Goal: Obtain resource: Download file/media

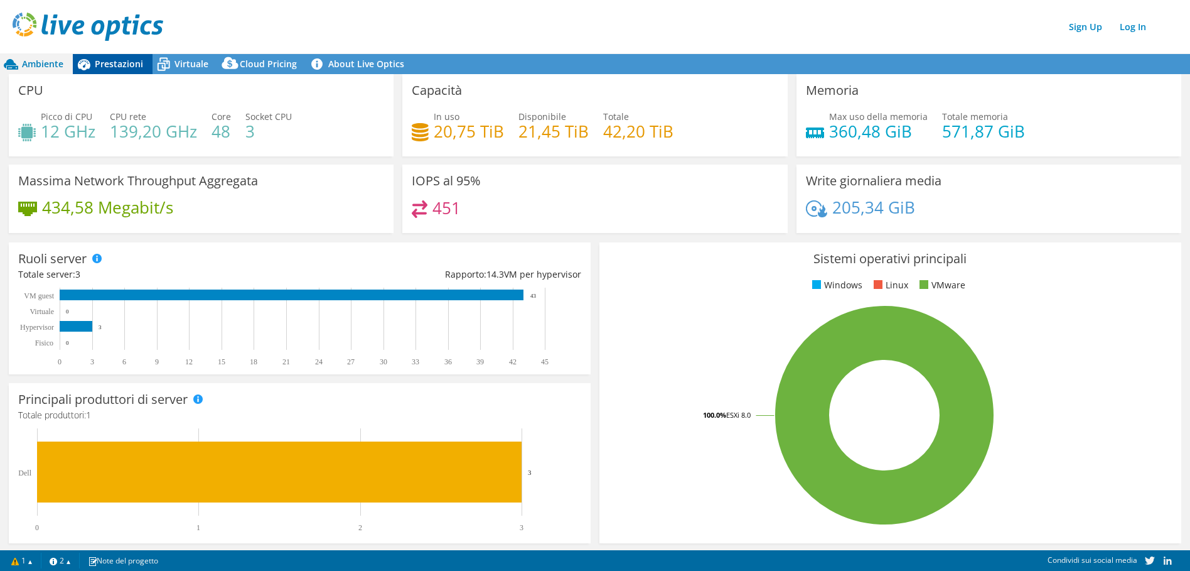
click at [120, 67] on span "Prestazioni" at bounding box center [119, 64] width 48 height 12
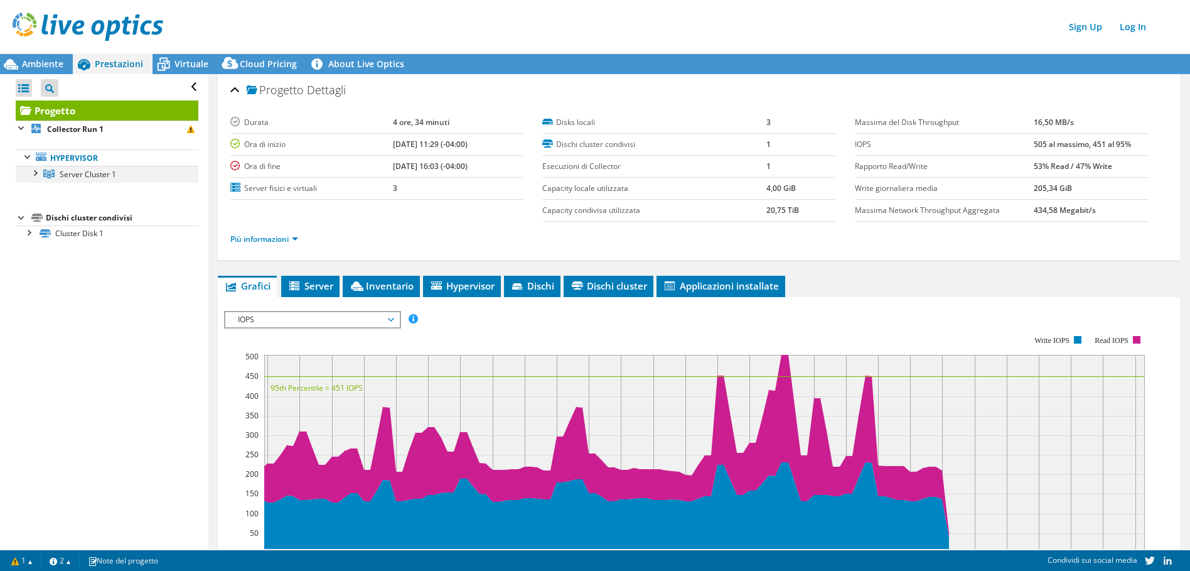
click at [33, 174] on div at bounding box center [34, 172] width 13 height 13
click at [196, 60] on span "Virtuale" at bounding box center [191, 64] width 34 height 12
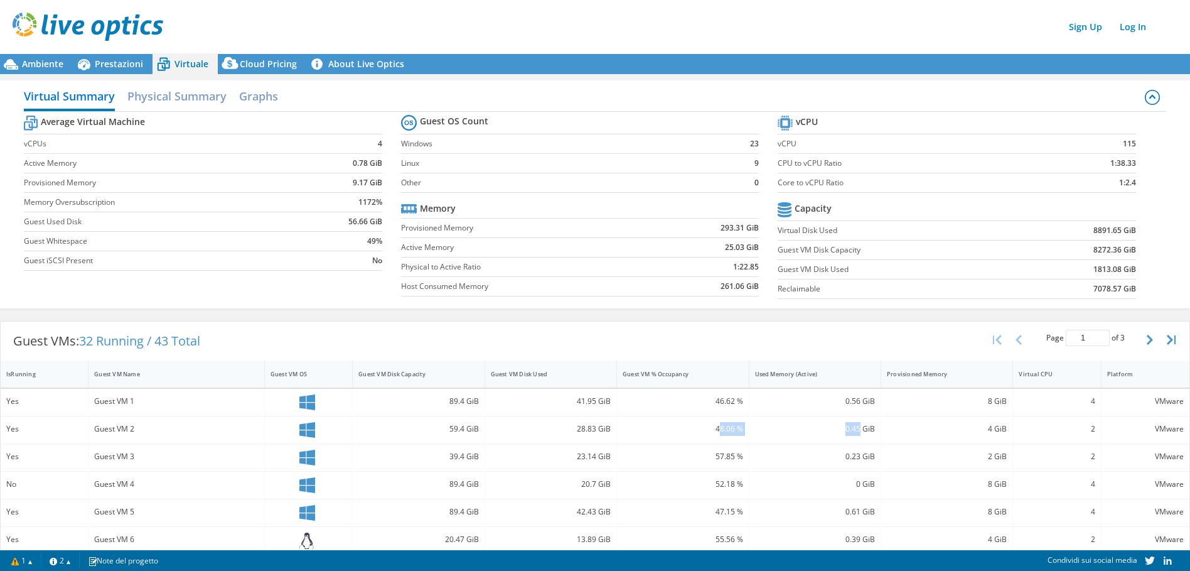
drag, startPoint x: 852, startPoint y: 432, endPoint x: 715, endPoint y: 427, distance: 136.9
click at [715, 429] on div "Yes Guest VM 2 59.4 GiB 28.83 GiB 48.06 % 0.45 GiB 4 GiB 2 VMware" at bounding box center [595, 429] width 1189 height 27
drag, startPoint x: 832, startPoint y: 530, endPoint x: 818, endPoint y: 556, distance: 29.8
click at [825, 544] on div "0.39 GiB" at bounding box center [815, 542] width 132 height 30
click at [818, 556] on div "Condividi sui social media" at bounding box center [935, 559] width 476 height 14
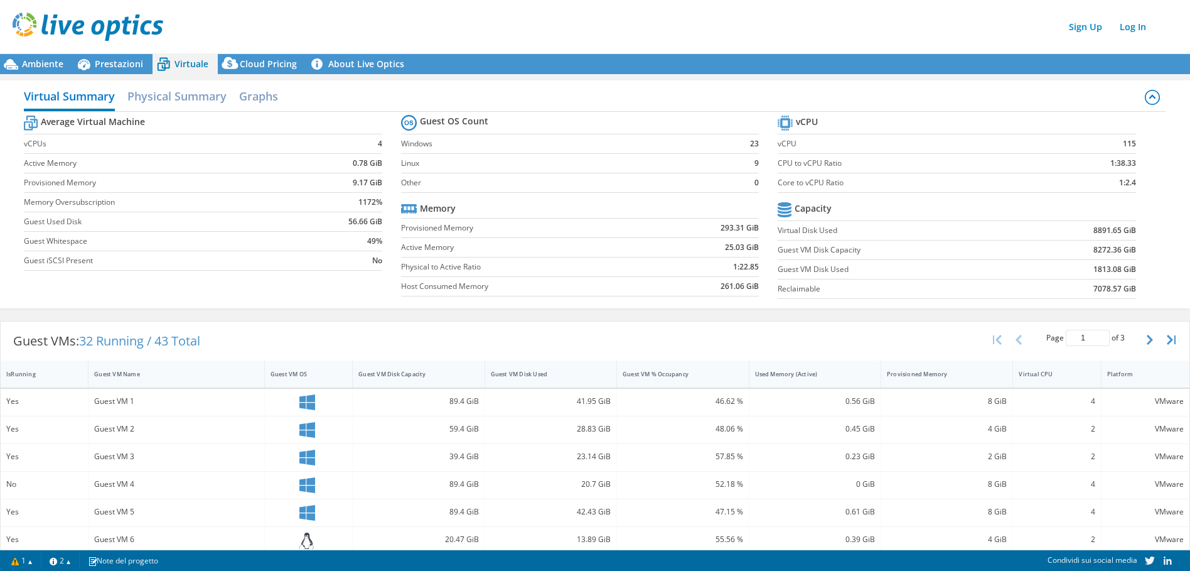
click at [1166, 400] on div "VMware" at bounding box center [1145, 401] width 77 height 14
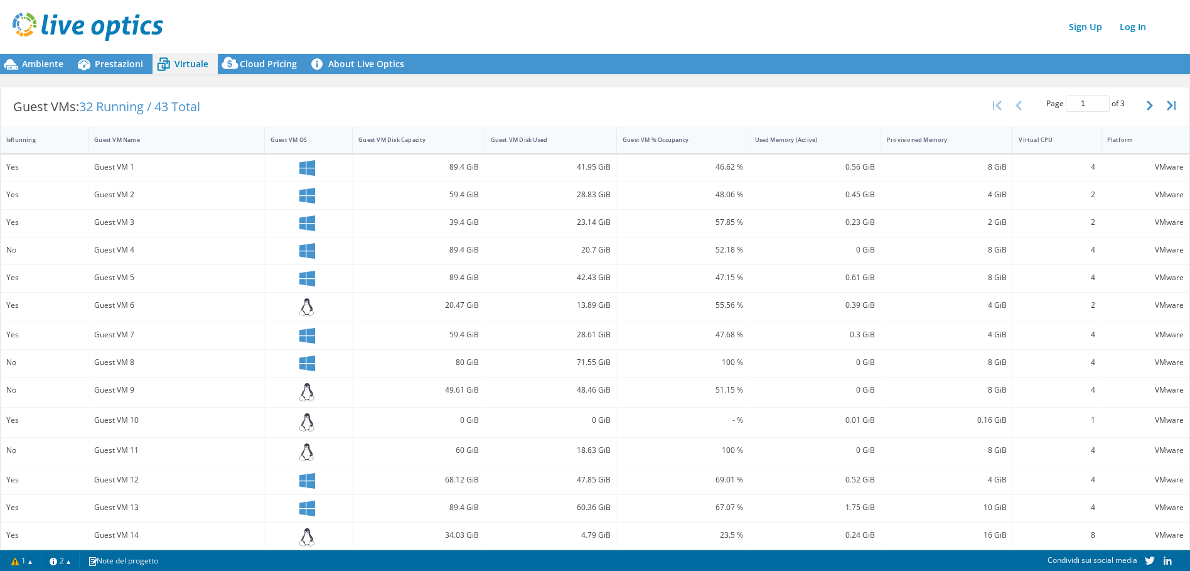
scroll to position [274, 0]
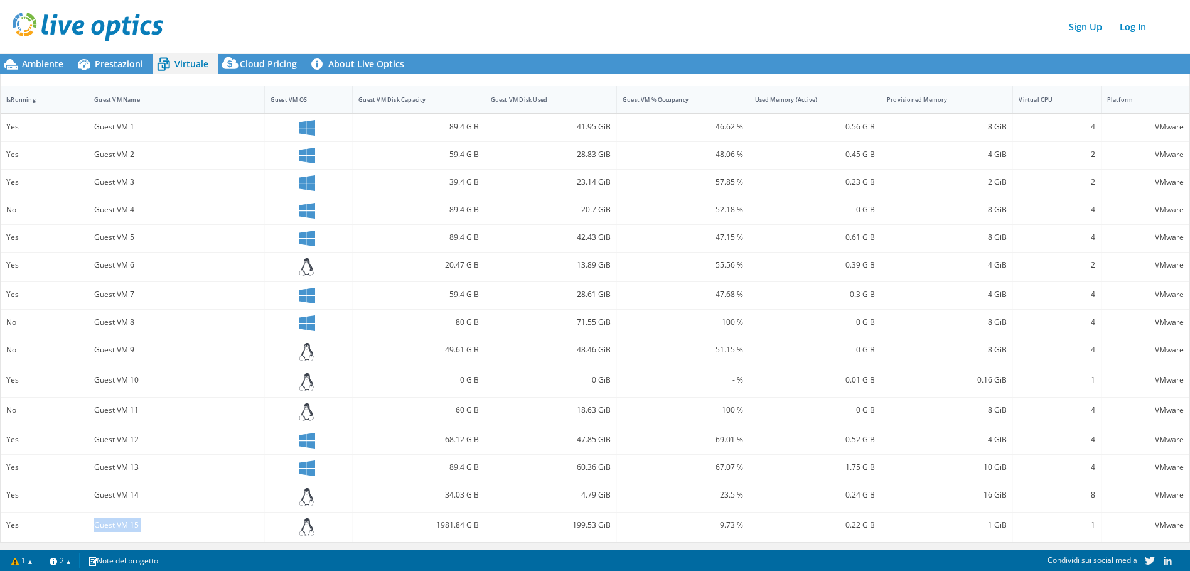
drag, startPoint x: 60, startPoint y: 544, endPoint x: 416, endPoint y: 539, distance: 355.3
click at [416, 539] on div "Guest VMs: 32 Running / 43 Total Page 1 of 3 5 rows 10 rows 20 rows 25 rows 50 …" at bounding box center [595, 294] width 1190 height 508
click at [416, 539] on div "1981.84 GiB" at bounding box center [419, 527] width 132 height 30
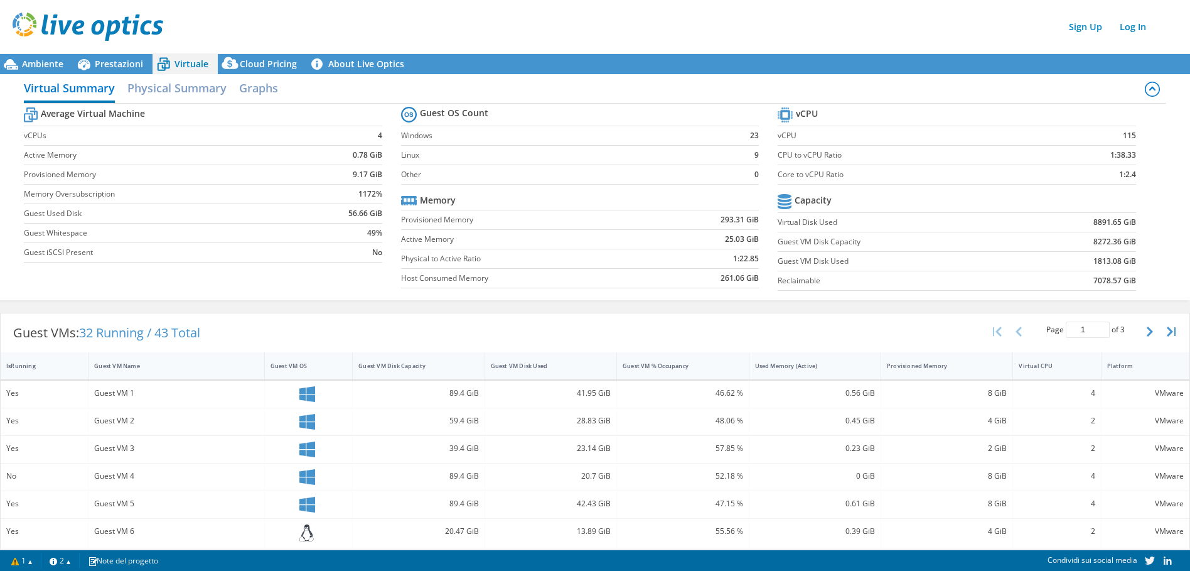
scroll to position [0, 0]
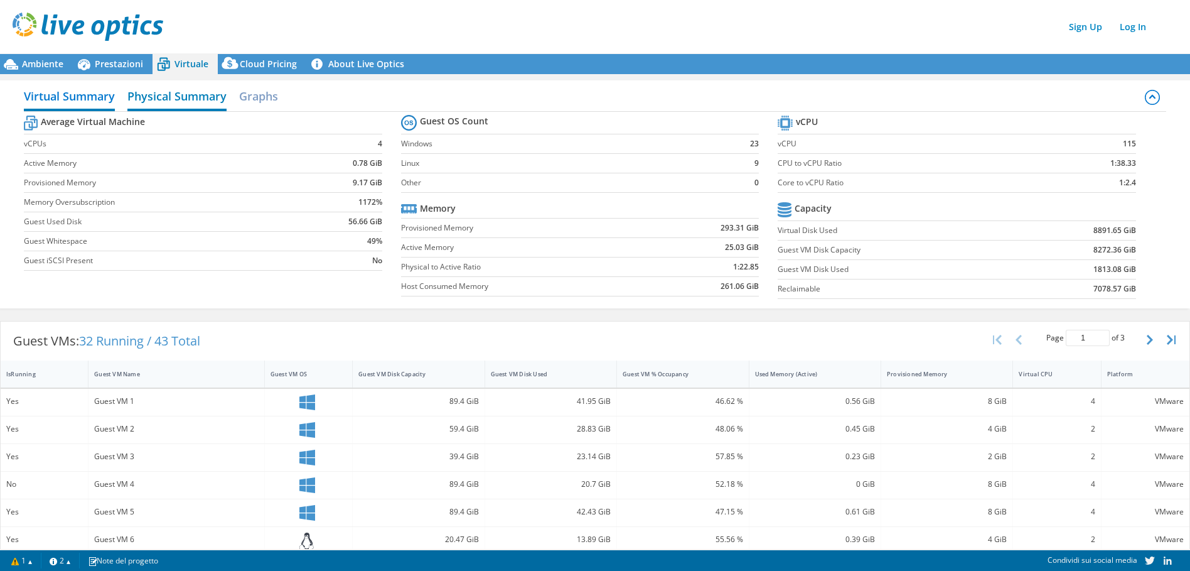
click at [207, 94] on h2 "Physical Summary" at bounding box center [176, 97] width 99 height 28
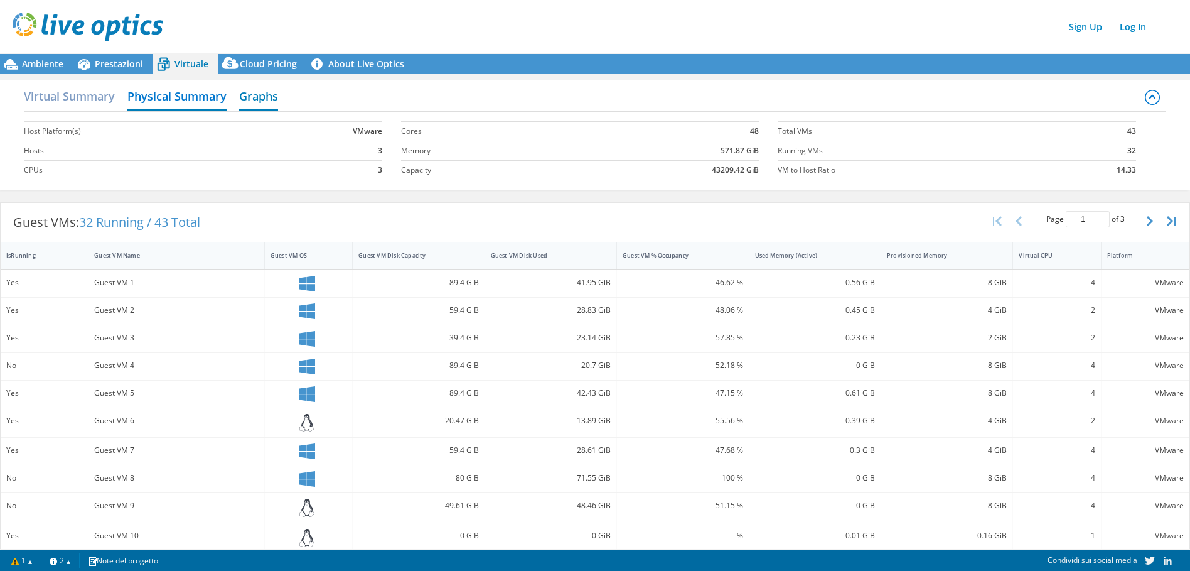
click at [254, 99] on h2 "Graphs" at bounding box center [258, 97] width 39 height 28
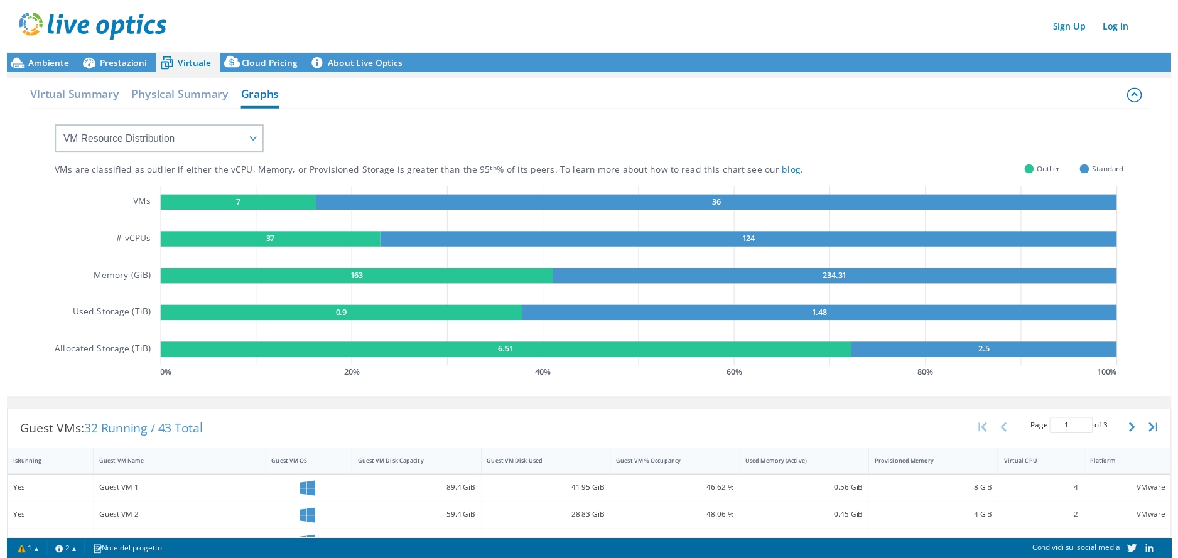
scroll to position [126, 0]
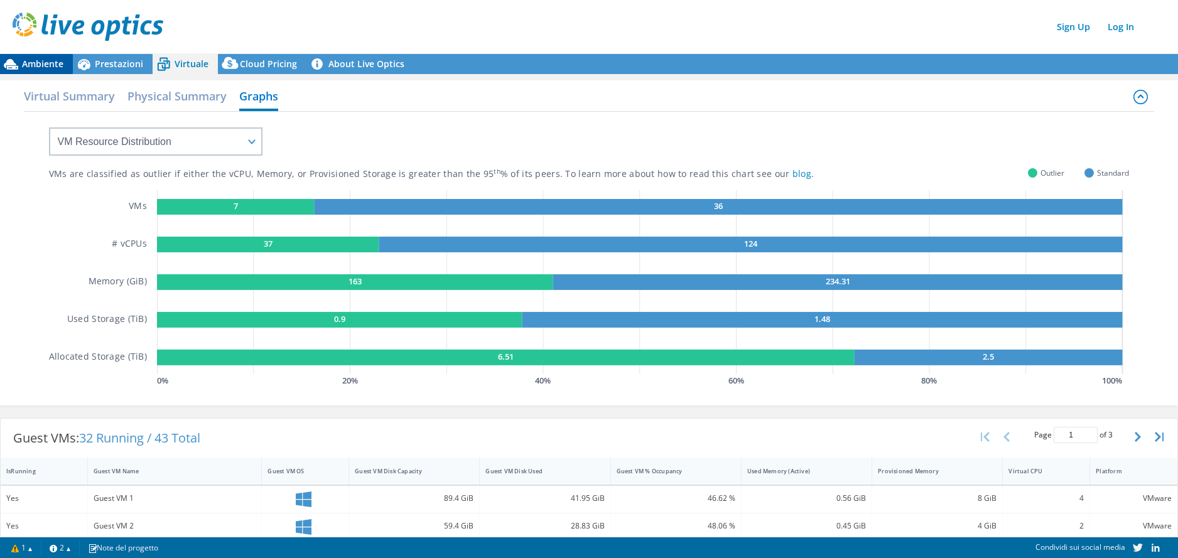
click at [54, 63] on span "Ambiente" at bounding box center [42, 64] width 41 height 12
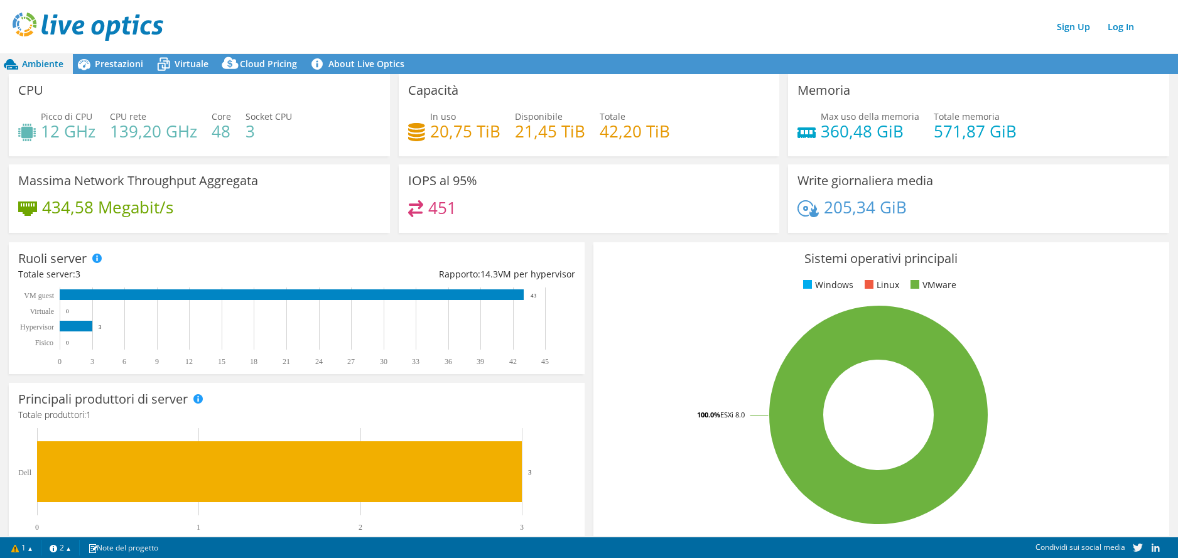
click at [55, 63] on span "Ambiente" at bounding box center [42, 64] width 41 height 12
click at [117, 66] on span "Prestazioni" at bounding box center [119, 64] width 48 height 12
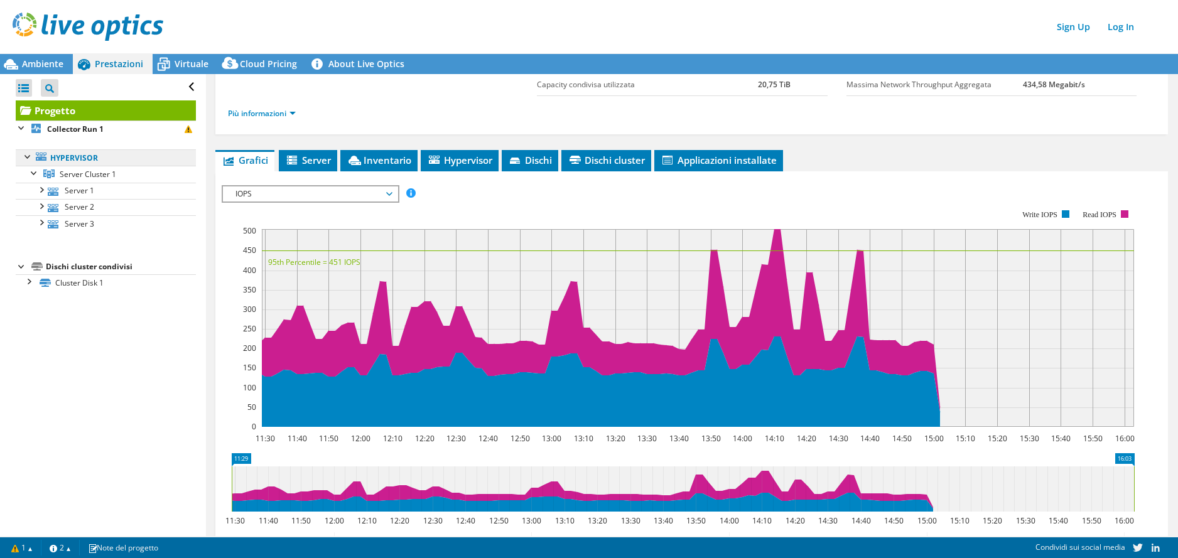
click at [74, 155] on link "Hypervisor" at bounding box center [106, 157] width 180 height 16
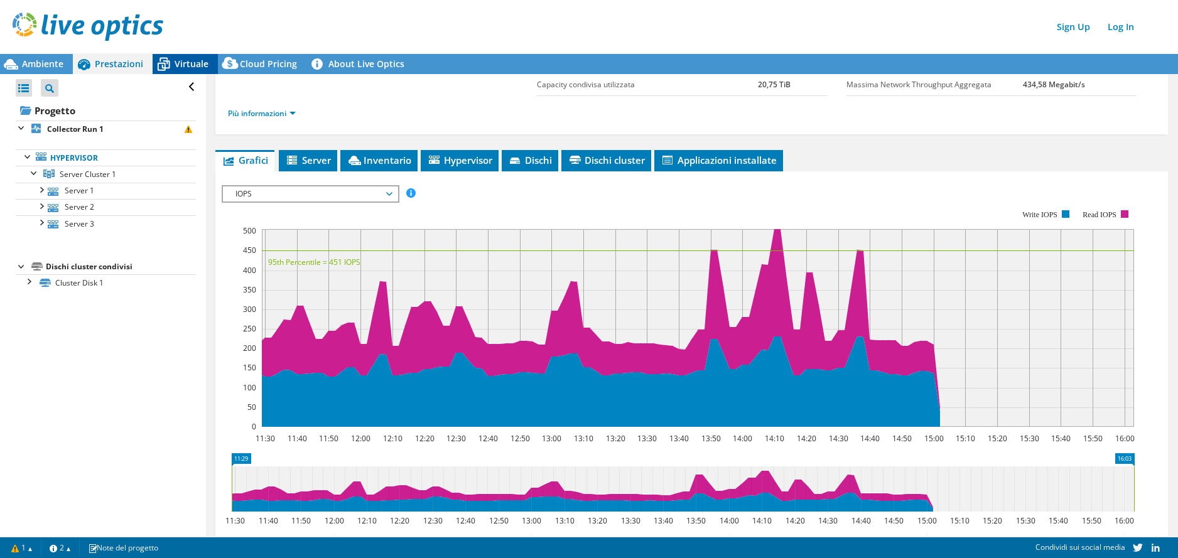
click at [188, 67] on span "Virtuale" at bounding box center [191, 64] width 34 height 12
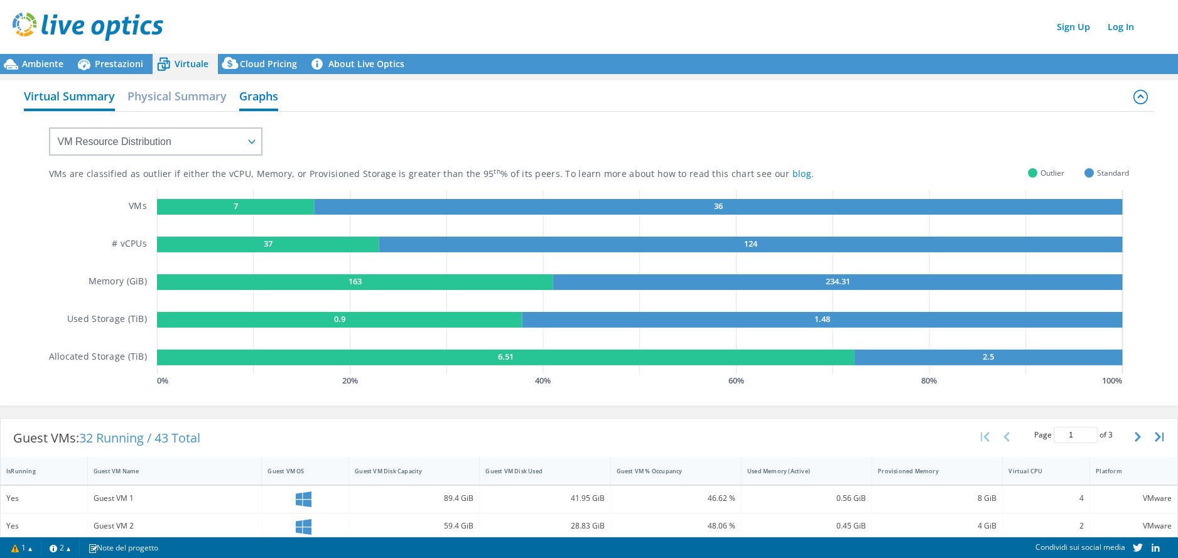
click at [89, 103] on h2 "Virtual Summary" at bounding box center [69, 97] width 91 height 28
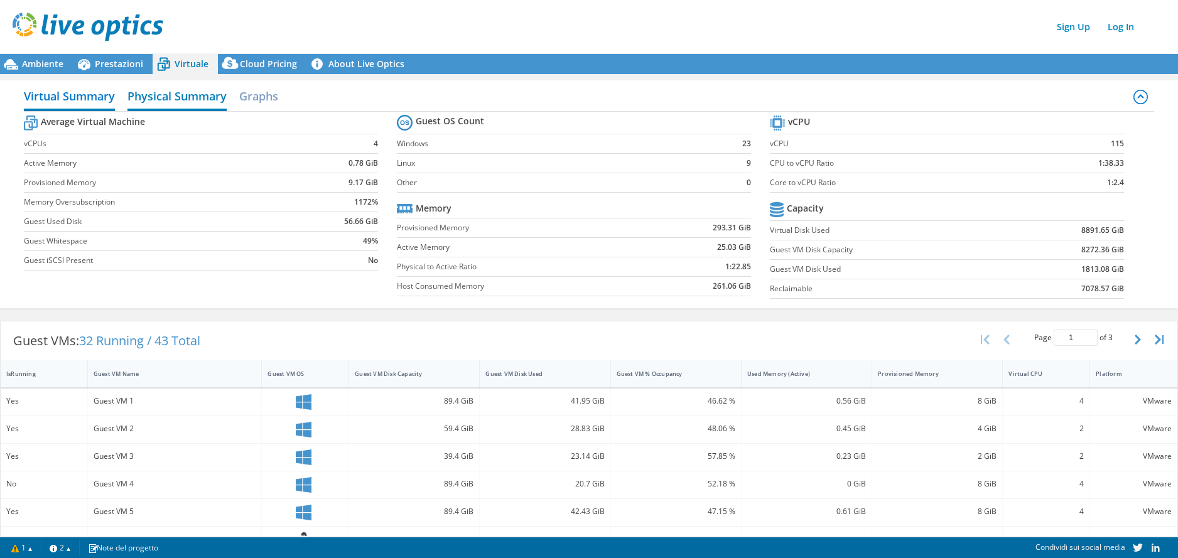
click at [157, 102] on h2 "Physical Summary" at bounding box center [176, 97] width 99 height 28
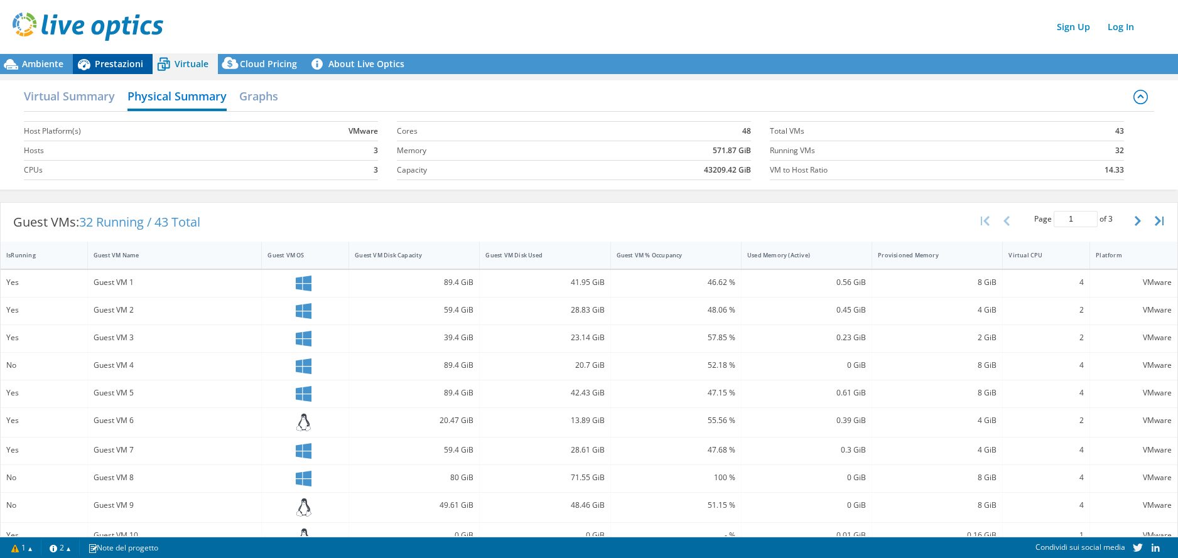
click at [104, 59] on span "Prestazioni" at bounding box center [119, 64] width 48 height 12
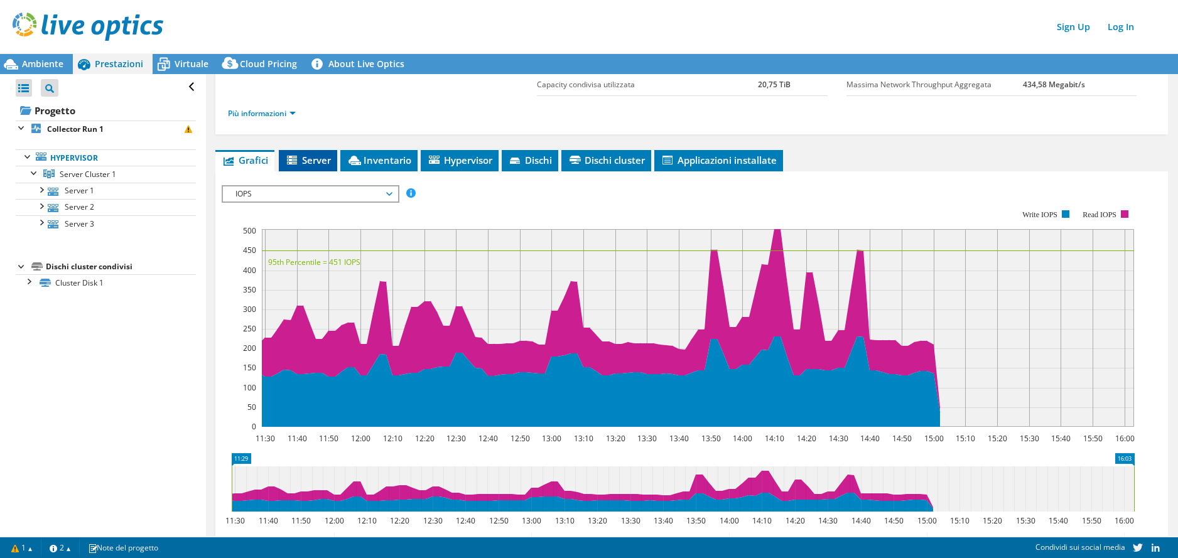
click at [312, 158] on span "Server" at bounding box center [308, 160] width 46 height 13
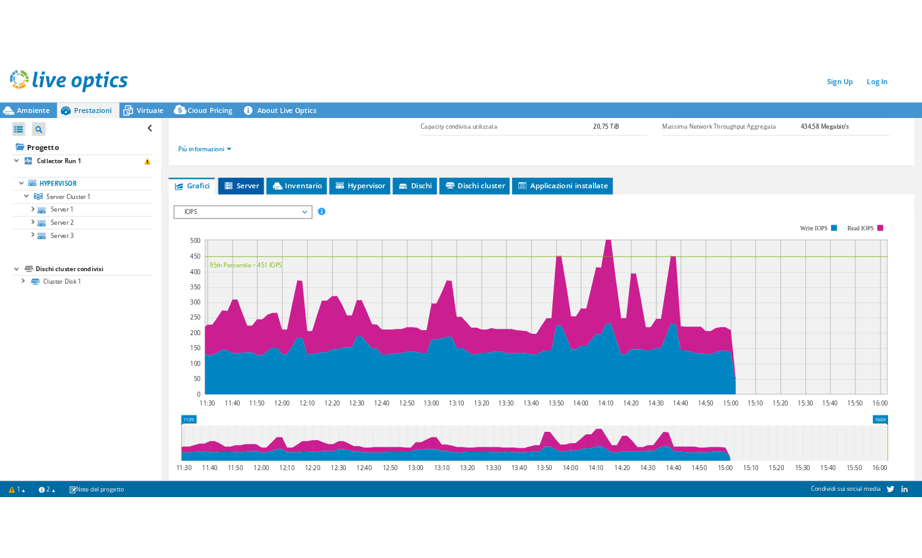
scroll to position [75, 0]
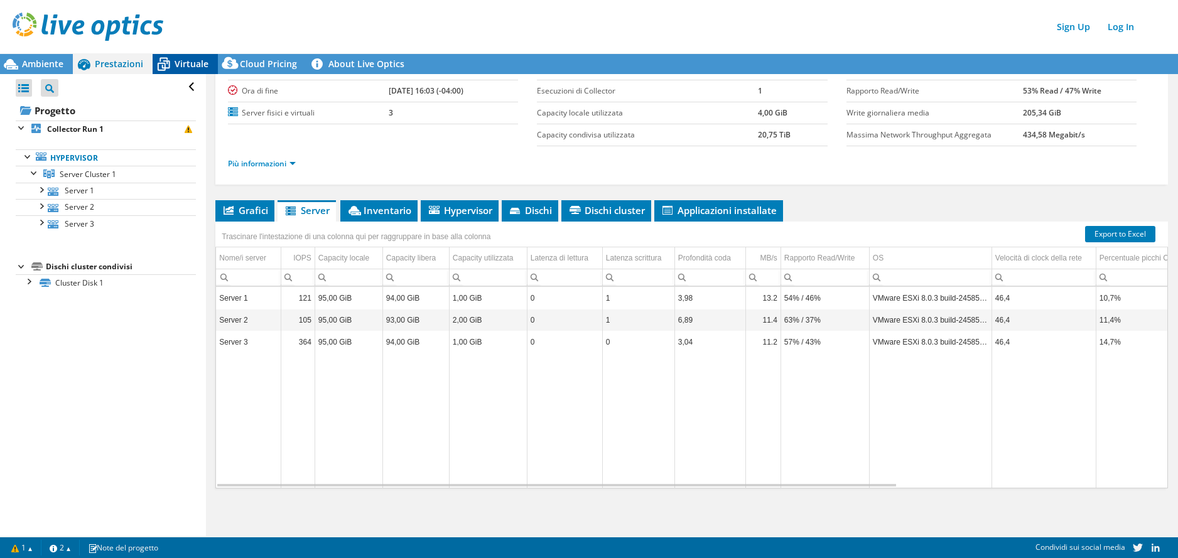
click at [193, 66] on span "Virtuale" at bounding box center [191, 64] width 34 height 12
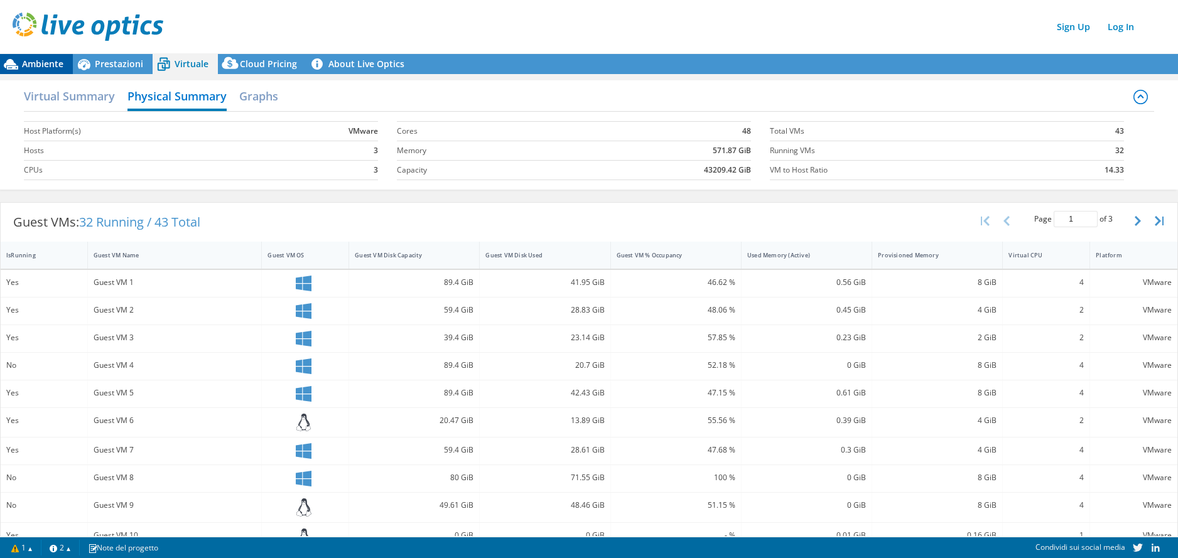
click at [40, 68] on span "Ambiente" at bounding box center [42, 64] width 41 height 12
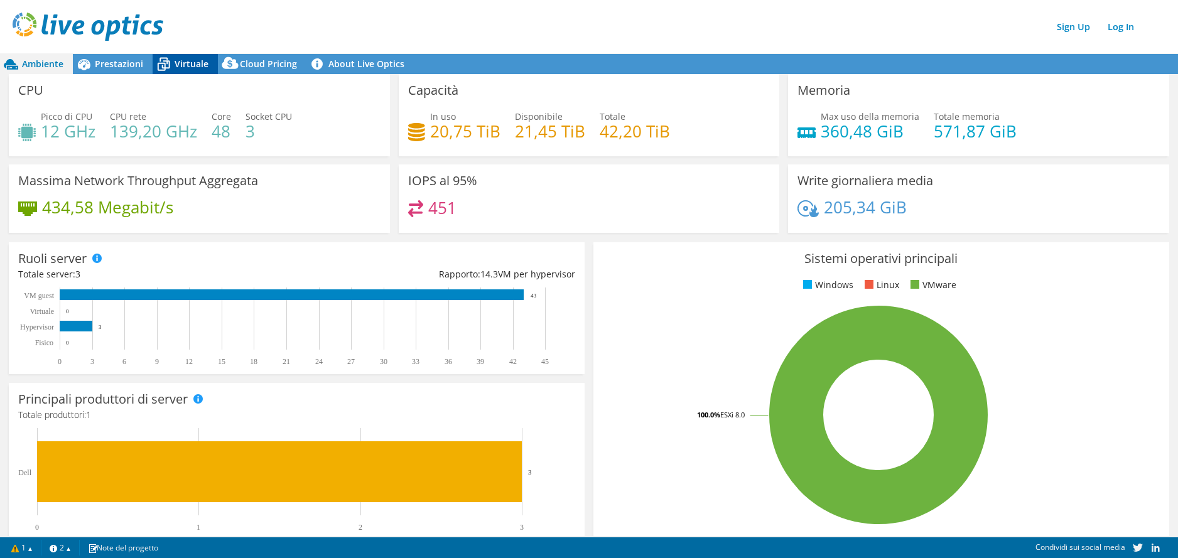
click at [189, 67] on span "Virtuale" at bounding box center [191, 64] width 34 height 12
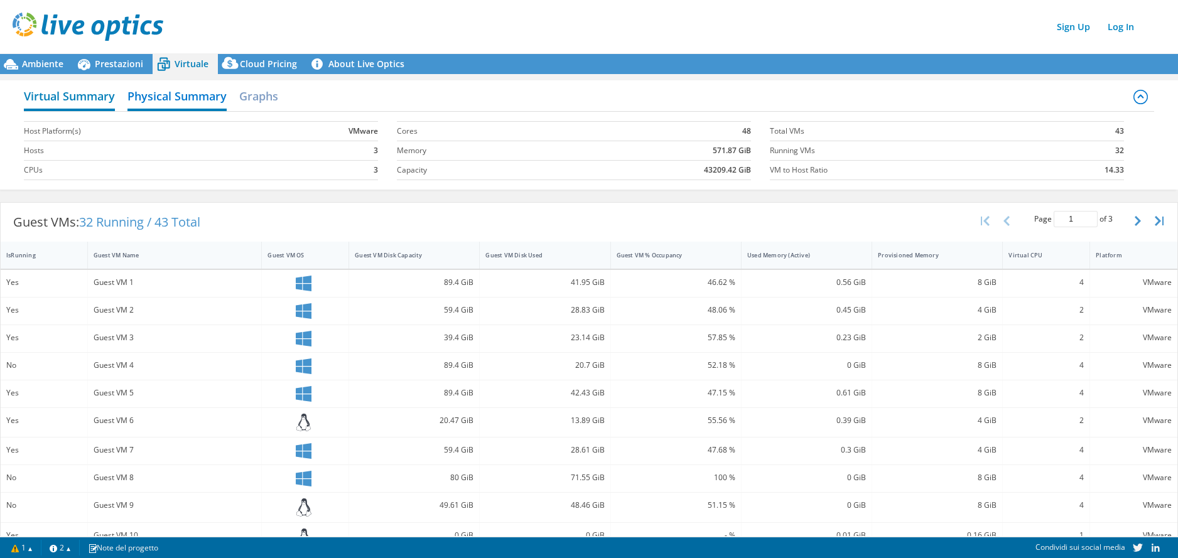
click at [46, 92] on h2 "Virtual Summary" at bounding box center [69, 97] width 91 height 28
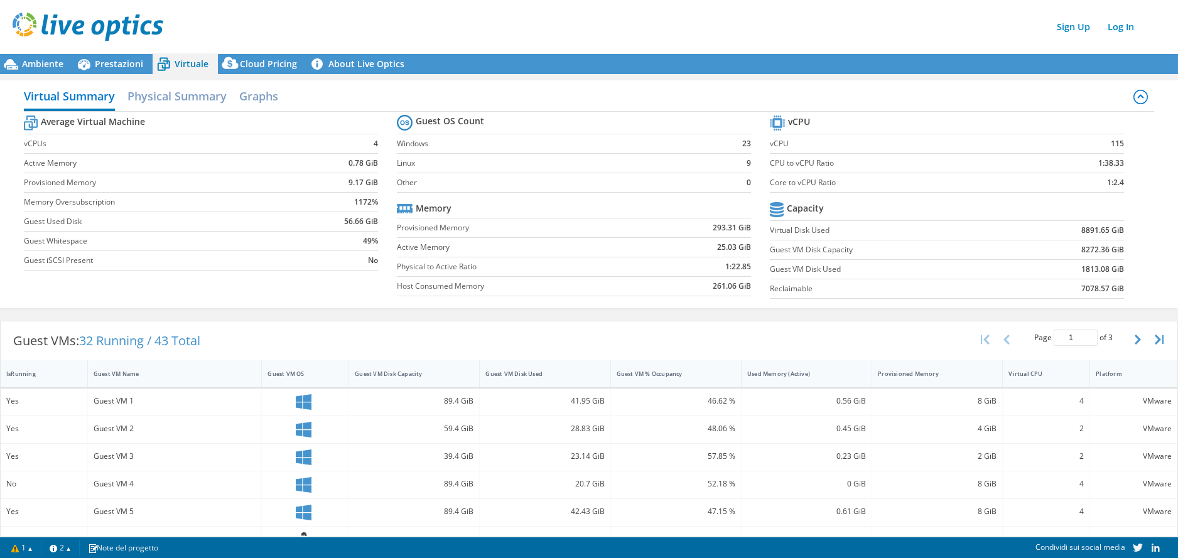
click at [642, 29] on div "Sign Up Log In" at bounding box center [602, 27] width 1178 height 28
click at [118, 62] on span "Prestazioni" at bounding box center [119, 64] width 48 height 12
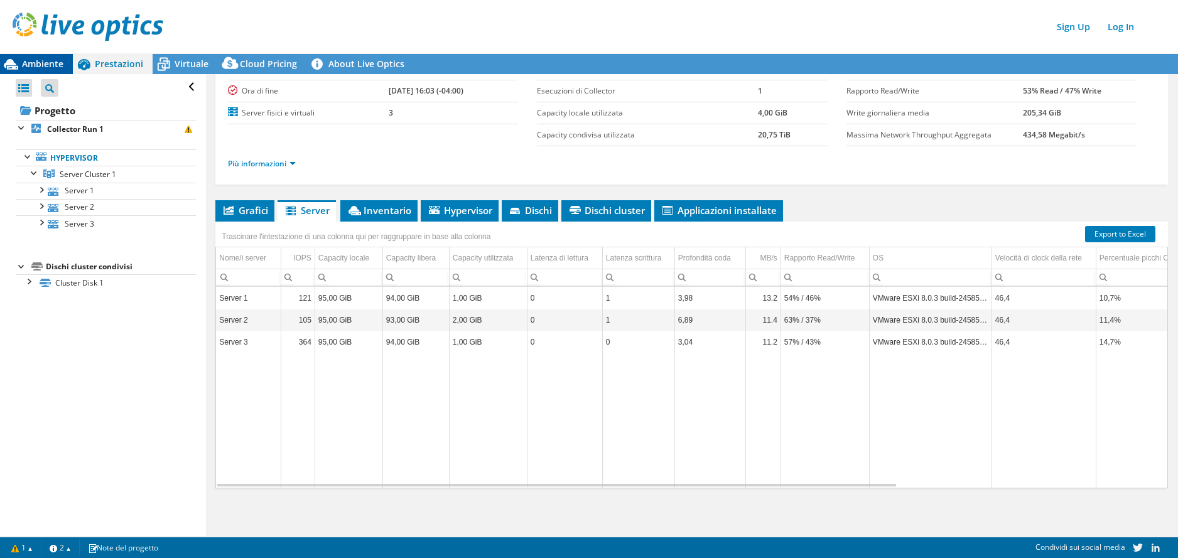
click at [37, 69] on span "Ambiente" at bounding box center [42, 64] width 41 height 12
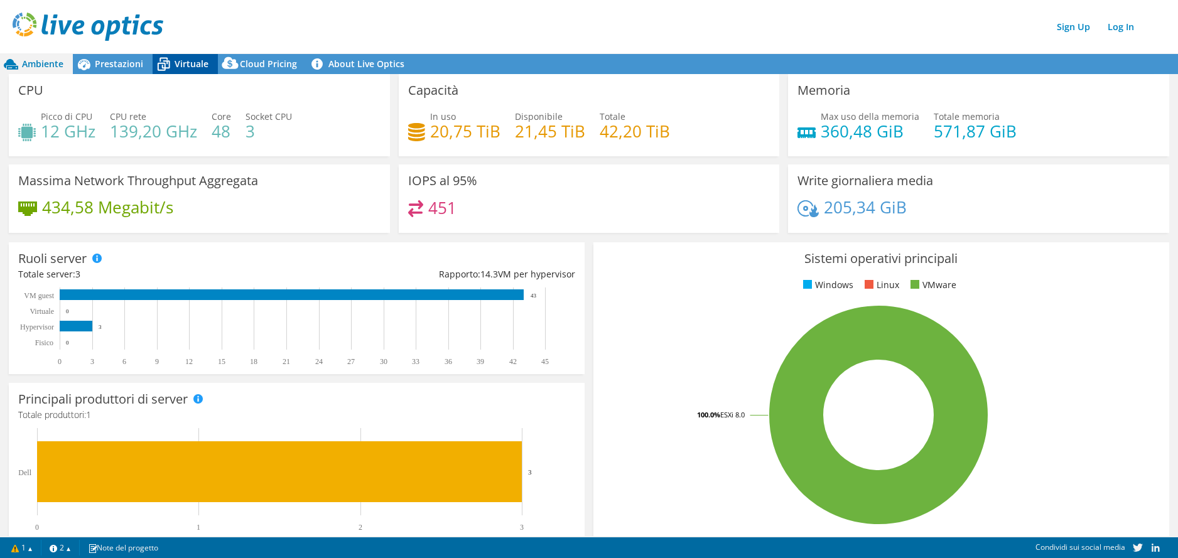
click at [179, 68] on span "Virtuale" at bounding box center [191, 64] width 34 height 12
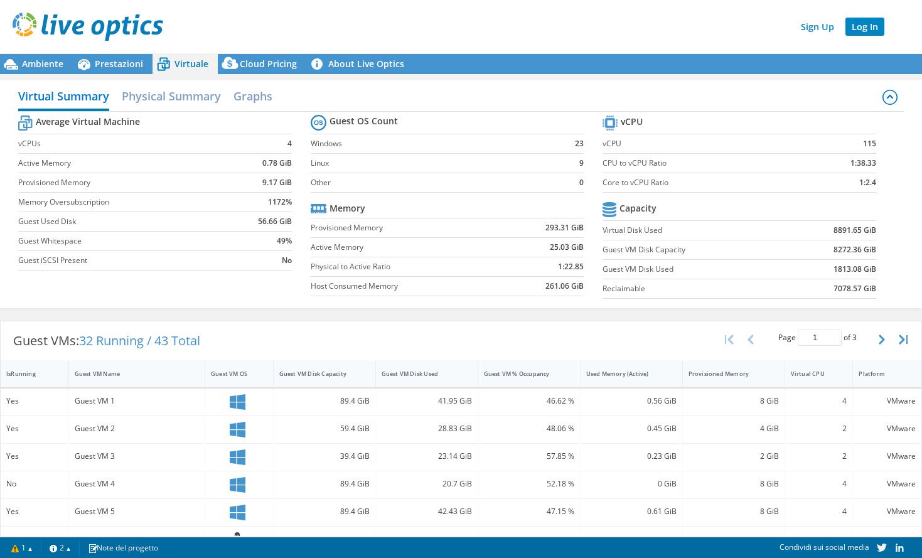
scroll to position [100, 0]
click at [42, 55] on div "Ambiente" at bounding box center [36, 64] width 73 height 20
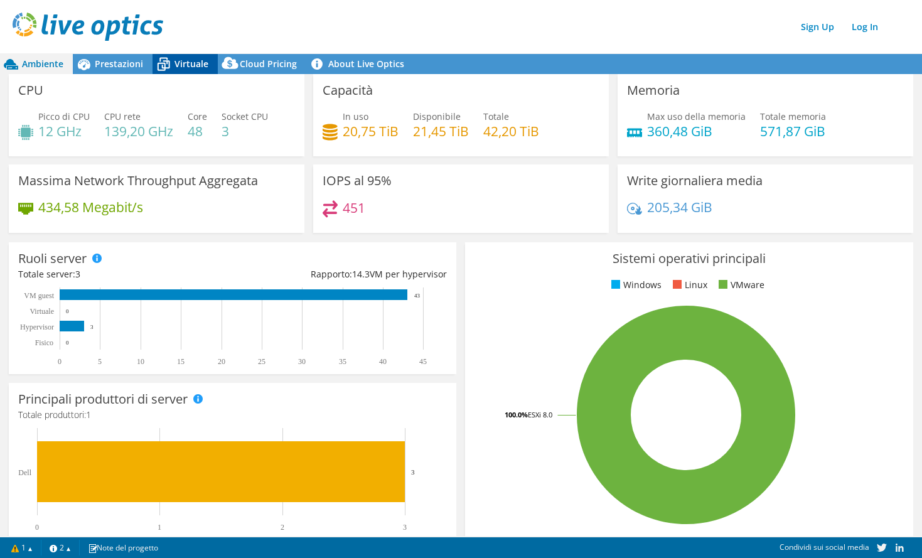
click at [198, 60] on span "Virtuale" at bounding box center [191, 64] width 34 height 12
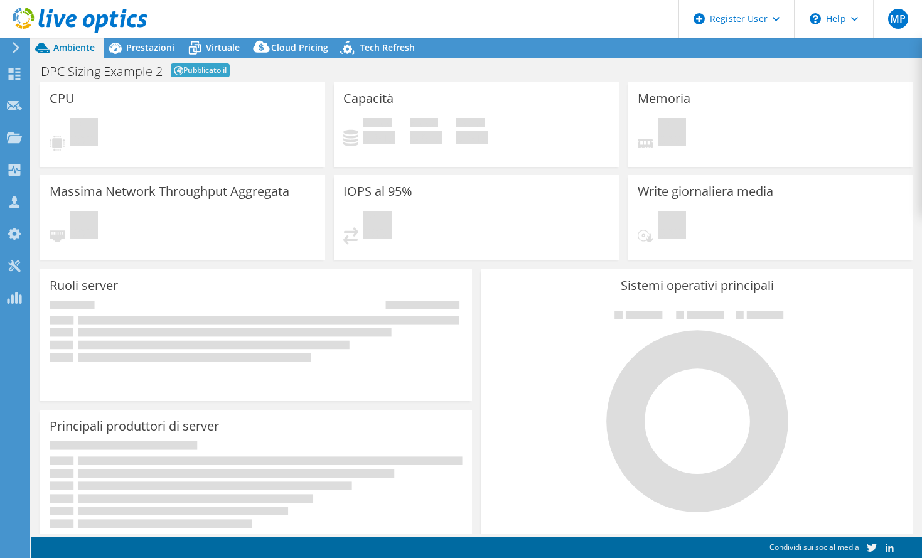
select select "EUFrankfurt"
select select "EUR"
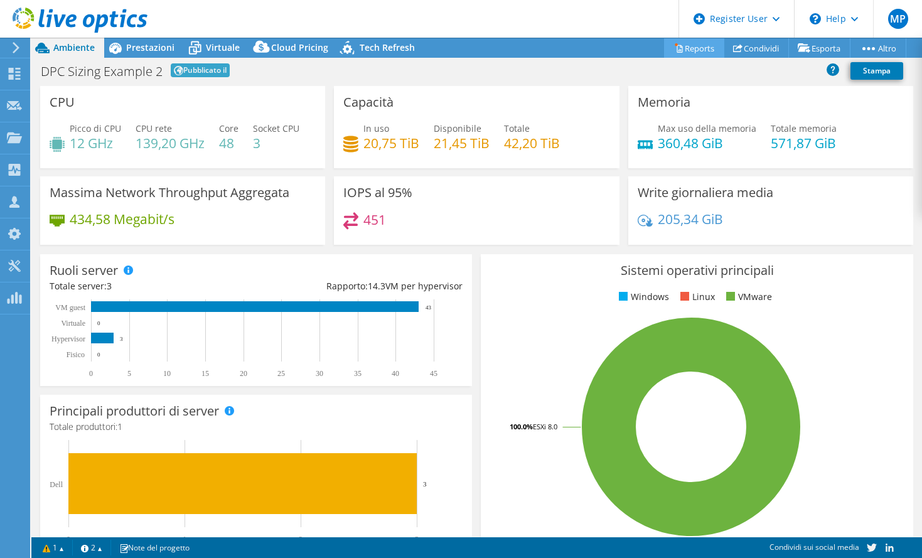
click at [691, 49] on link "Reports" at bounding box center [694, 47] width 60 height 19
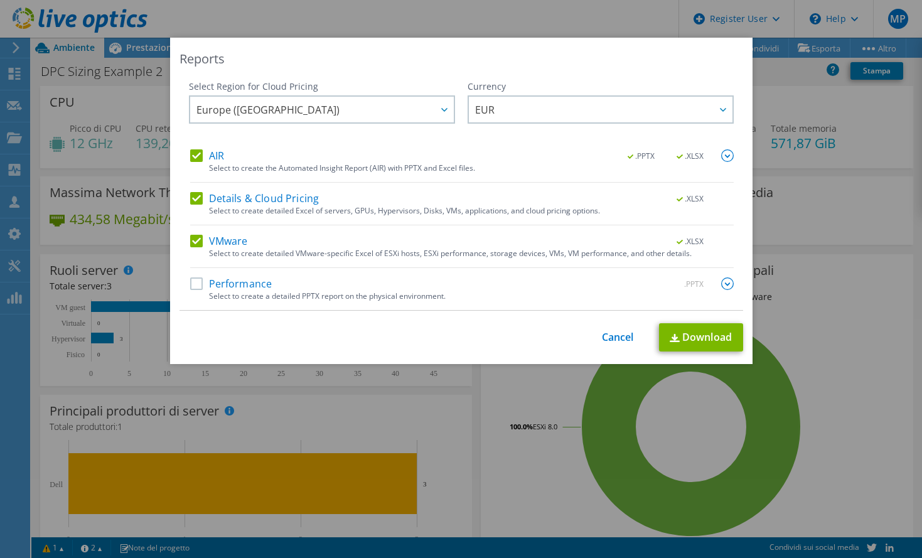
click at [190, 284] on label "Performance" at bounding box center [231, 283] width 82 height 13
click at [0, 0] on input "Performance" at bounding box center [0, 0] width 0 height 0
click at [190, 153] on label "AIR" at bounding box center [207, 155] width 34 height 13
click at [0, 0] on input "AIR" at bounding box center [0, 0] width 0 height 0
click at [191, 198] on label "Details & Cloud Pricing" at bounding box center [254, 198] width 129 height 13
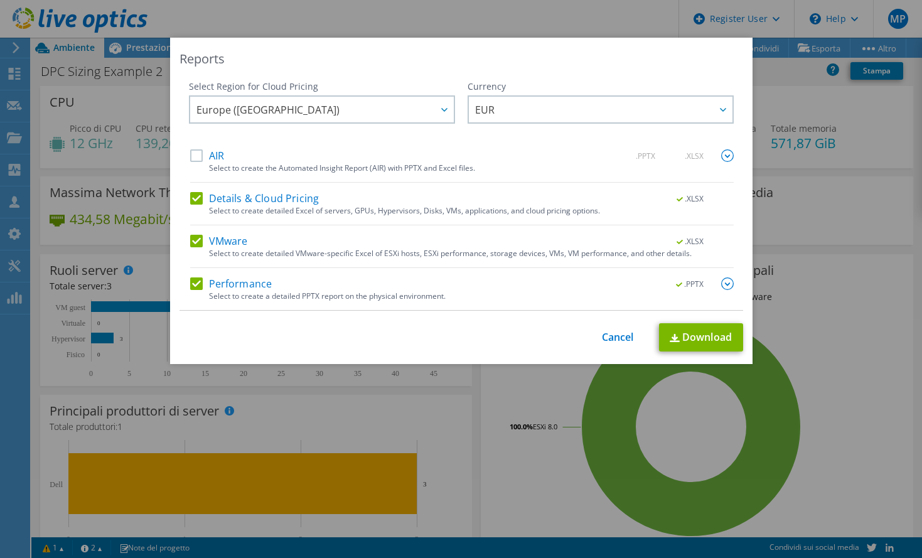
click at [0, 0] on input "Details & Cloud Pricing" at bounding box center [0, 0] width 0 height 0
click at [481, 322] on div "Reports Select Region for Cloud Pricing Asia Pacific ([GEOGRAPHIC_DATA]) [GEOGR…" at bounding box center [461, 201] width 582 height 326
click at [615, 335] on link "Cancel" at bounding box center [618, 337] width 32 height 12
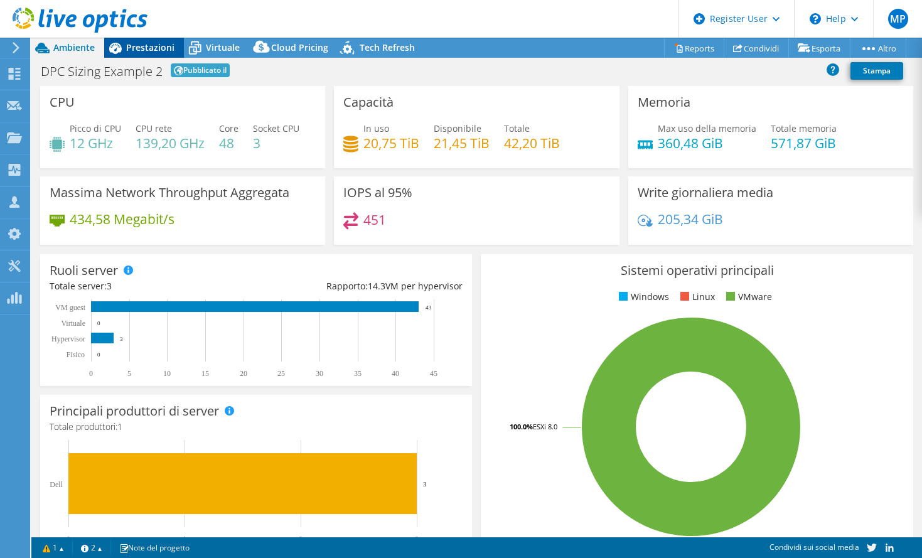
click at [143, 48] on span "Prestazioni" at bounding box center [150, 47] width 48 height 12
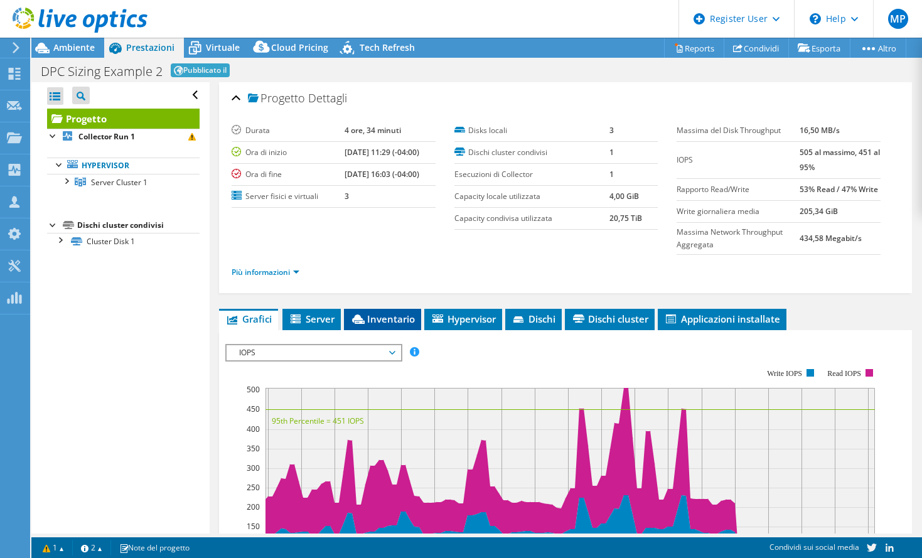
click at [378, 321] on span "Inventario" at bounding box center [382, 319] width 65 height 13
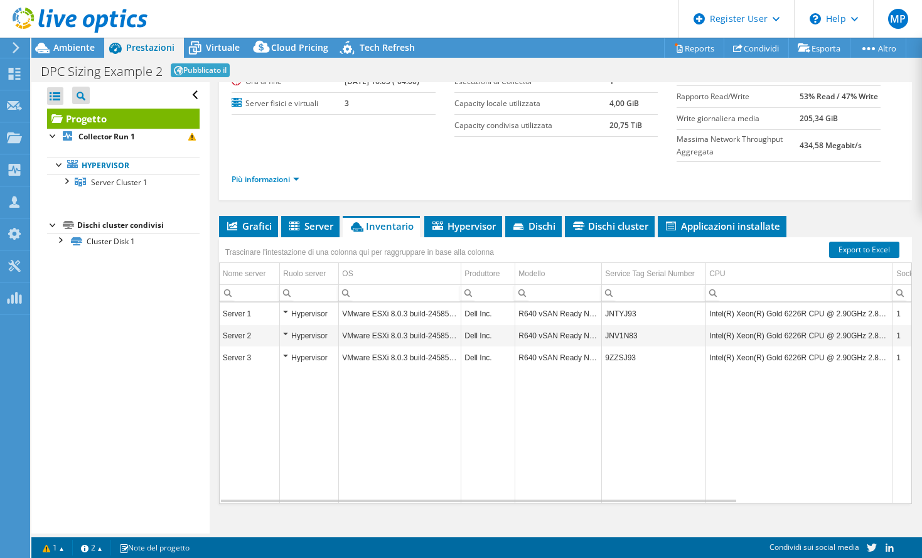
scroll to position [111, 0]
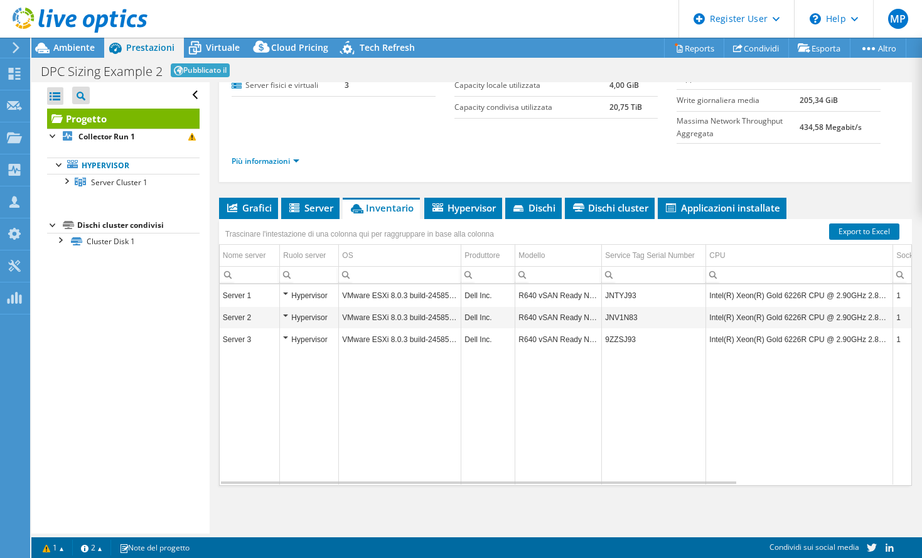
drag, startPoint x: 476, startPoint y: 382, endPoint x: 385, endPoint y: 409, distance: 94.3
click at [385, 409] on td "Data grid" at bounding box center [400, 417] width 122 height 134
click at [859, 237] on link "Export to Excel" at bounding box center [864, 231] width 70 height 16
click at [383, 161] on ul "Più informazioni" at bounding box center [566, 159] width 668 height 17
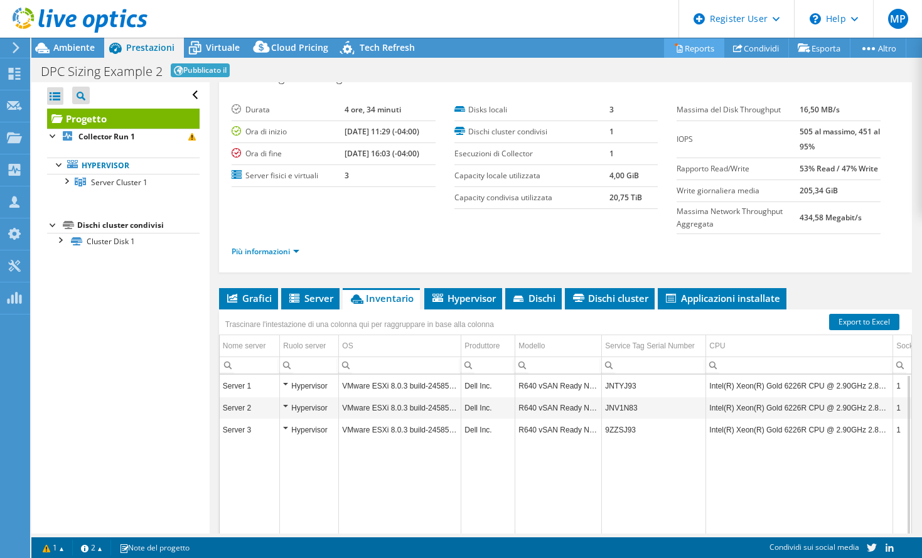
scroll to position [0, 0]
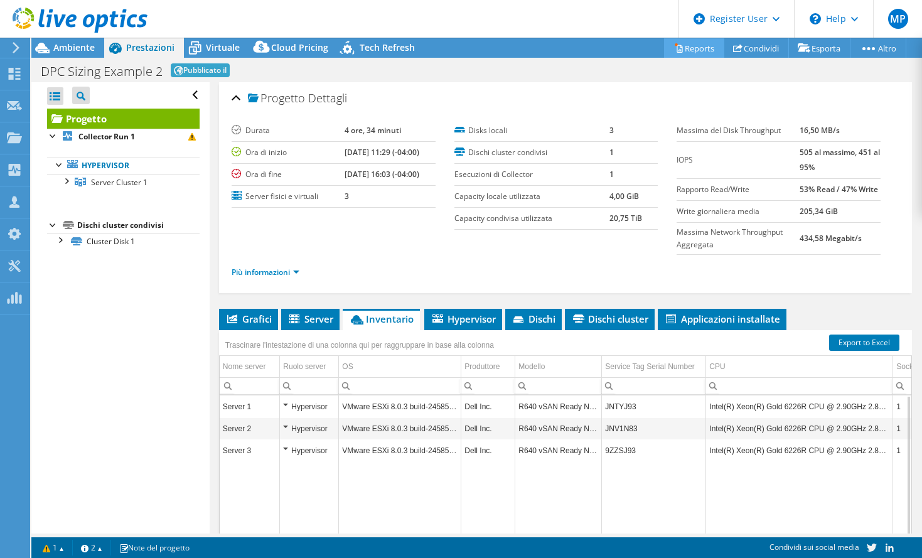
click at [674, 47] on icon at bounding box center [678, 47] width 9 height 9
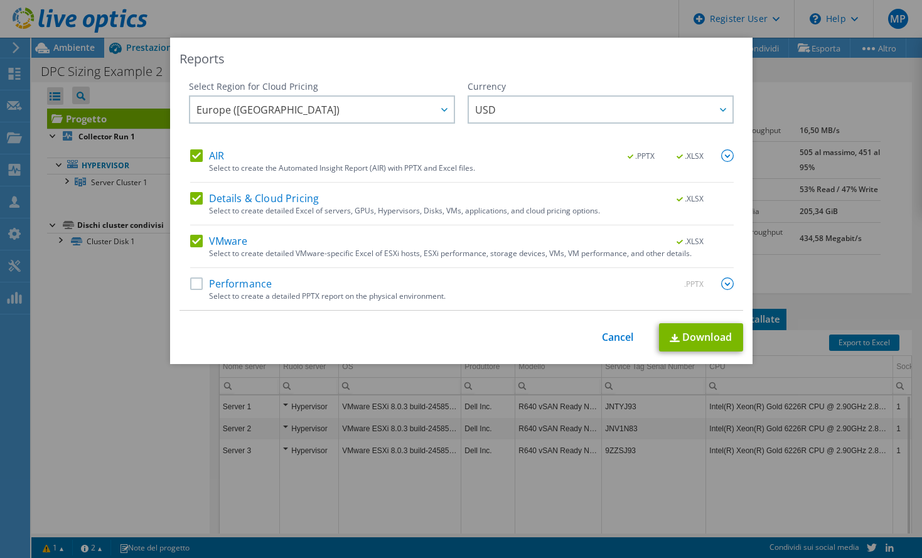
click at [194, 283] on label "Performance" at bounding box center [231, 283] width 82 height 13
click at [0, 0] on input "Performance" at bounding box center [0, 0] width 0 height 0
drag, startPoint x: 194, startPoint y: 282, endPoint x: 186, endPoint y: 215, distance: 67.7
click at [196, 281] on label "Performance" at bounding box center [231, 283] width 82 height 13
click at [0, 0] on input "Performance" at bounding box center [0, 0] width 0 height 0
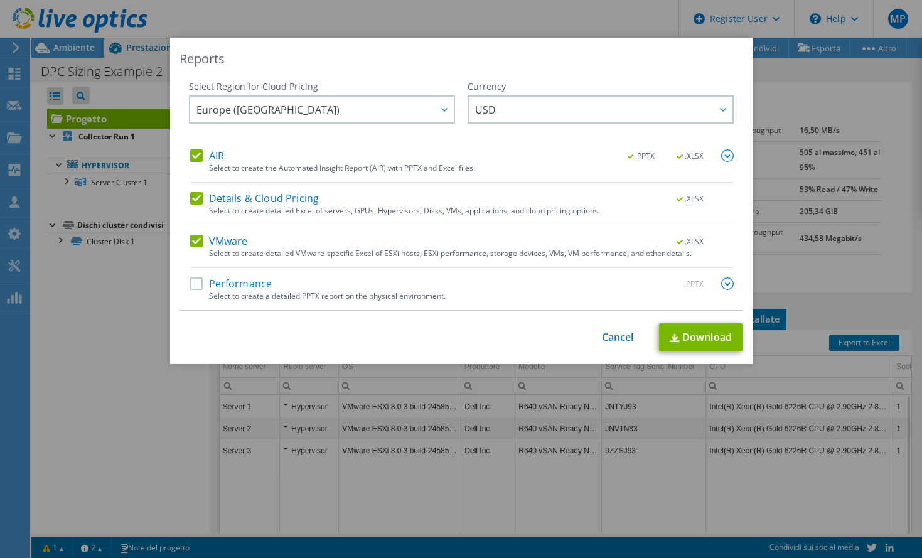
click at [190, 195] on label "Details & Cloud Pricing" at bounding box center [254, 198] width 129 height 13
click at [0, 0] on input "Details & Cloud Pricing" at bounding box center [0, 0] width 0 height 0
click at [190, 159] on label "AIR" at bounding box center [207, 155] width 34 height 13
click at [0, 0] on input "AIR" at bounding box center [0, 0] width 0 height 0
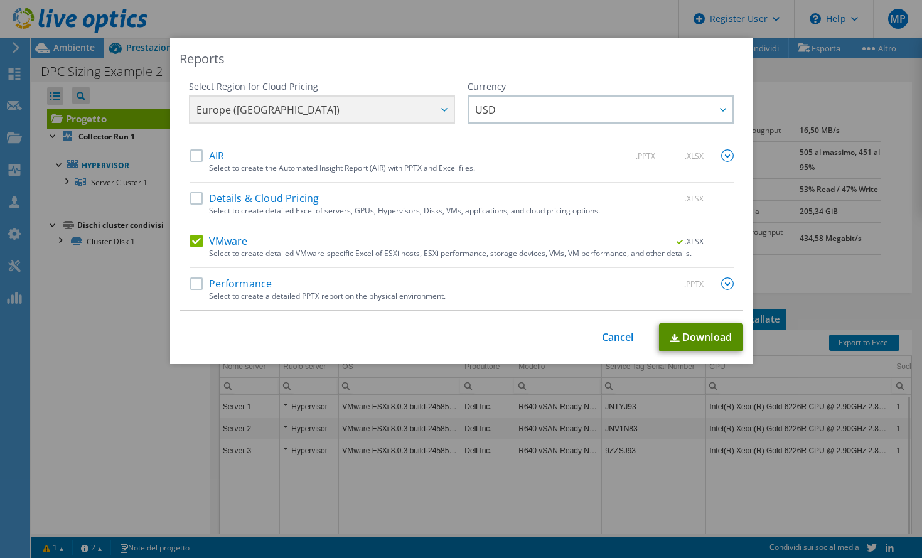
click at [689, 335] on link "Download" at bounding box center [701, 337] width 84 height 28
click at [610, 337] on link "Cancel" at bounding box center [618, 337] width 32 height 12
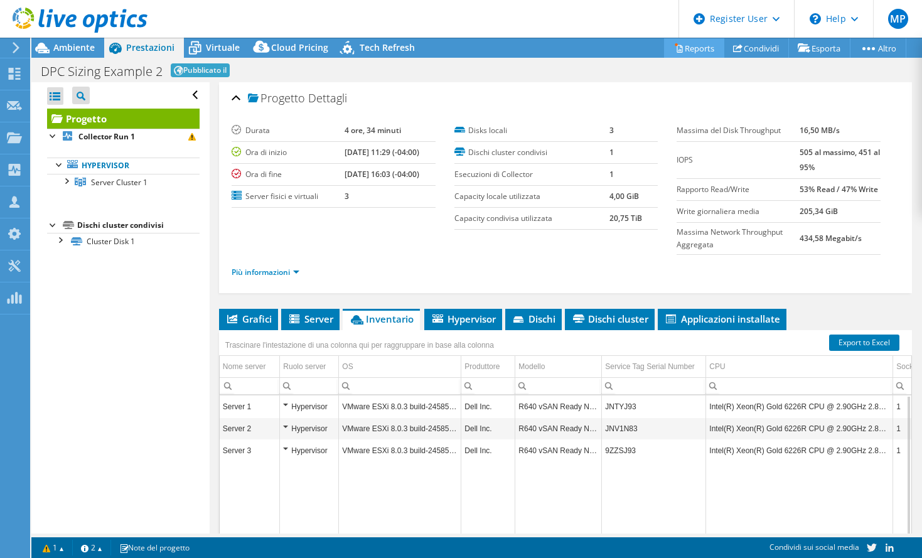
click at [693, 50] on link "Reports" at bounding box center [694, 47] width 60 height 19
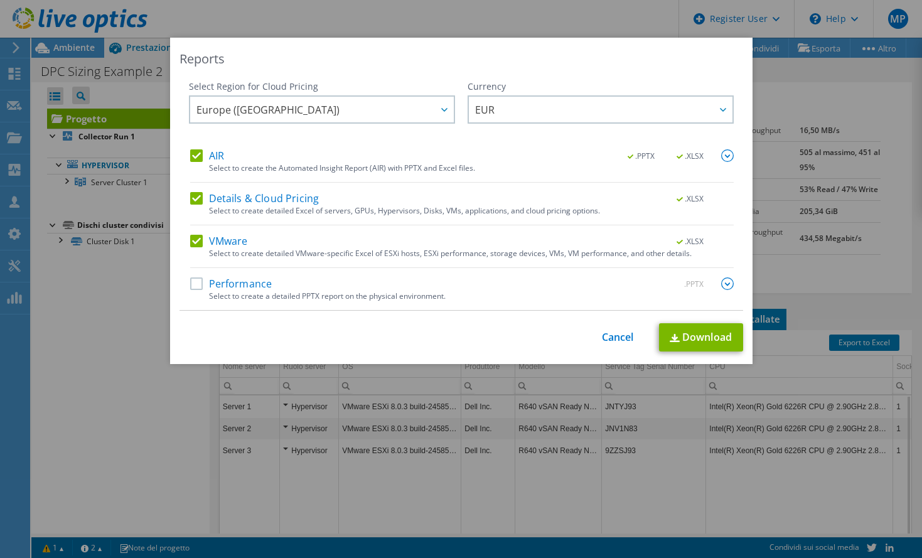
click at [272, 162] on div "AIR .PPTX .XLSX" at bounding box center [462, 156] width 544 height 14
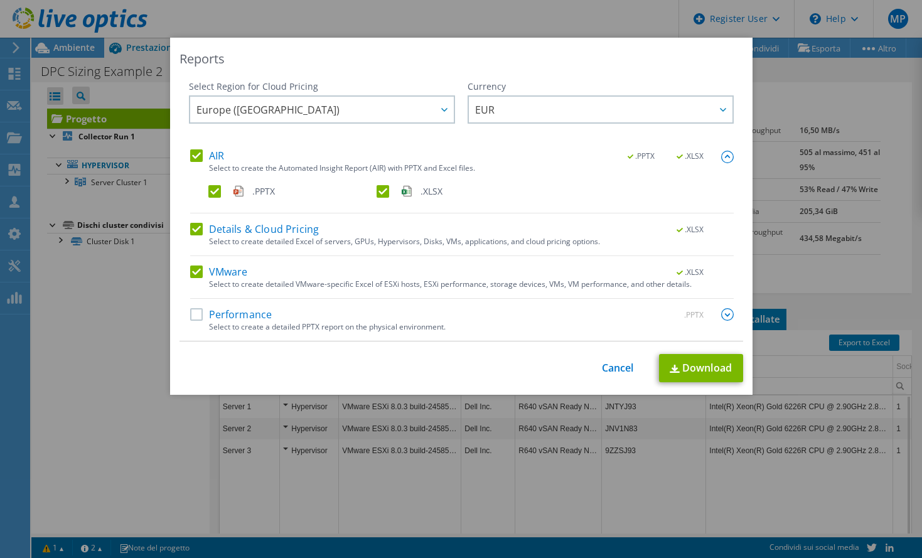
drag, startPoint x: 370, startPoint y: 190, endPoint x: 329, endPoint y: 223, distance: 53.1
click at [371, 190] on div ".PPTX .XLSX" at bounding box center [470, 194] width 525 height 18
drag, startPoint x: 188, startPoint y: 225, endPoint x: 186, endPoint y: 234, distance: 9.0
click at [190, 225] on label "Details & Cloud Pricing" at bounding box center [254, 229] width 129 height 13
click at [0, 0] on input "Details & Cloud Pricing" at bounding box center [0, 0] width 0 height 0
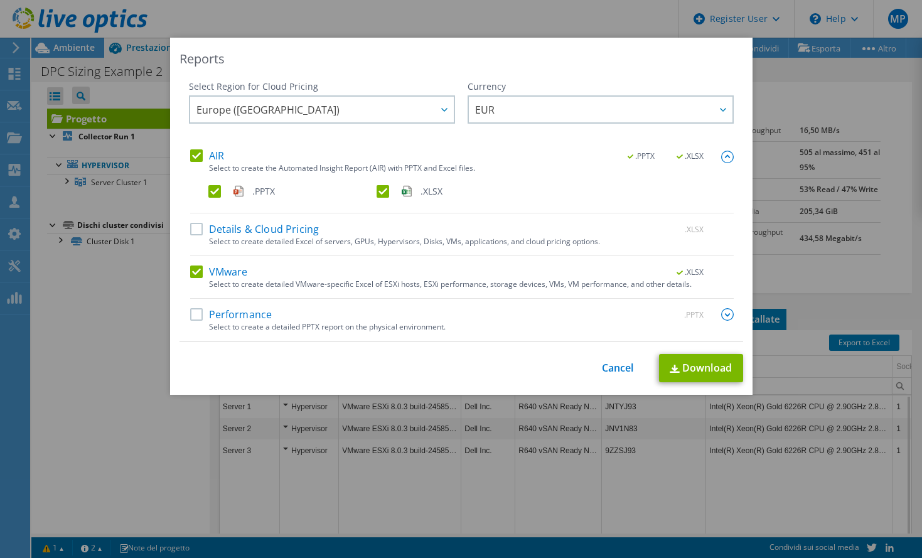
drag, startPoint x: 181, startPoint y: 274, endPoint x: 188, endPoint y: 274, distance: 6.9
click at [187, 274] on div "Select Region for Cloud Pricing Asia Pacific ([GEOGRAPHIC_DATA]) [GEOGRAPHIC_DA…" at bounding box center [462, 210] width 564 height 261
click at [191, 274] on label "VMware" at bounding box center [219, 272] width 58 height 13
click at [0, 0] on input "VMware" at bounding box center [0, 0] width 0 height 0
click at [379, 191] on label ".XLSX" at bounding box center [460, 191] width 166 height 13
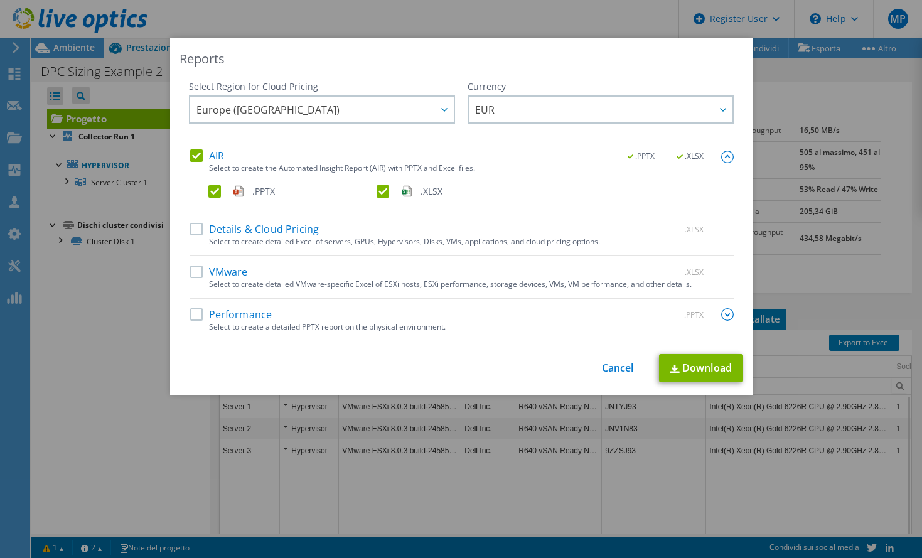
click at [0, 0] on input ".XLSX" at bounding box center [0, 0] width 0 height 0
click at [701, 365] on link "Download" at bounding box center [701, 368] width 84 height 28
click at [607, 368] on link "Cancel" at bounding box center [618, 368] width 32 height 12
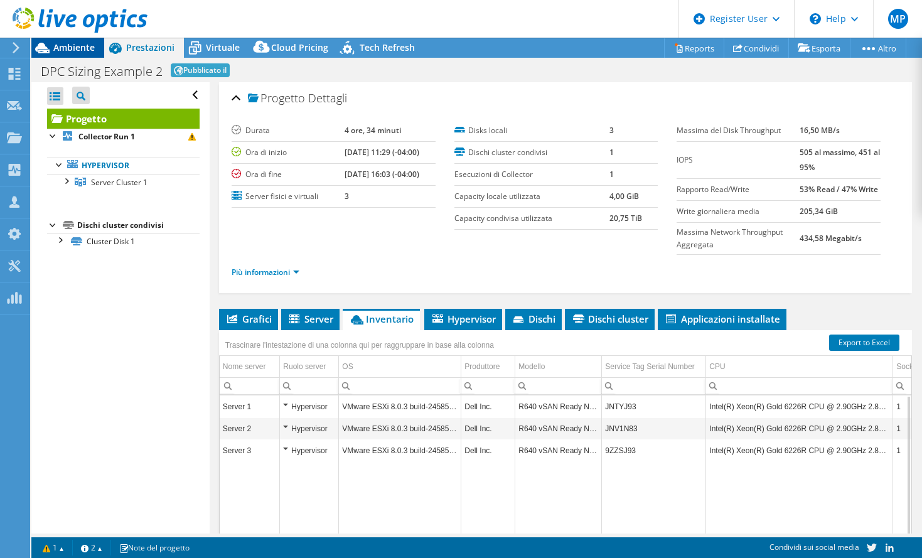
click at [77, 48] on span "Ambiente" at bounding box center [73, 47] width 41 height 12
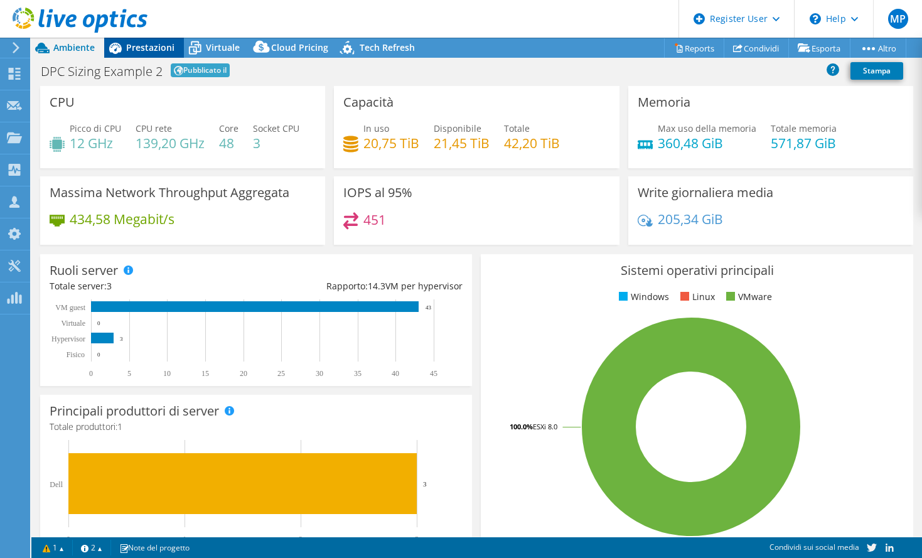
click at [132, 48] on span "Prestazioni" at bounding box center [150, 47] width 48 height 12
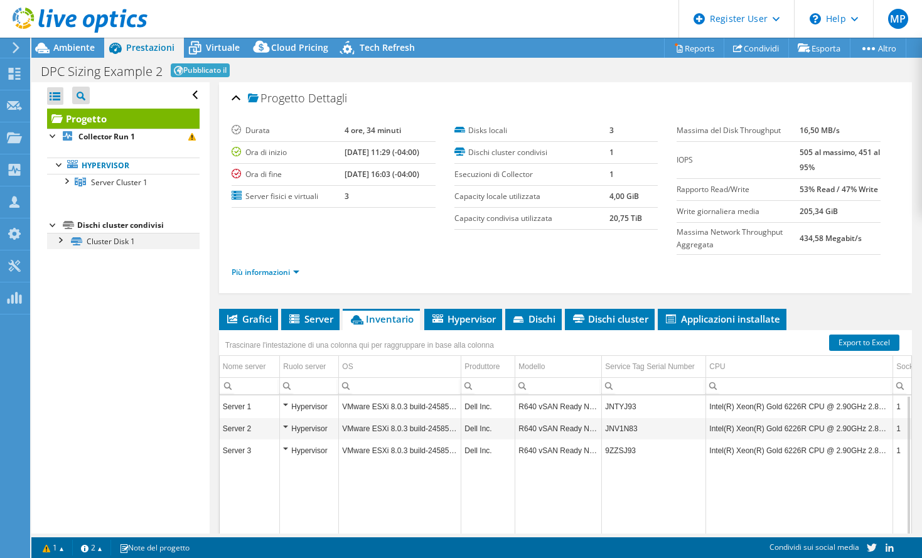
click at [58, 238] on div at bounding box center [59, 239] width 13 height 13
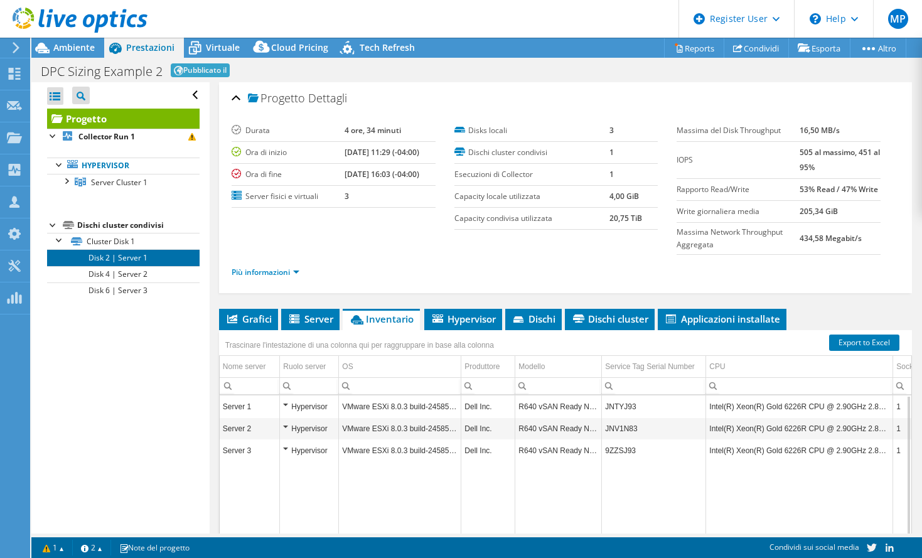
click at [120, 255] on link "Disk 2 | Server 1" at bounding box center [123, 257] width 153 height 16
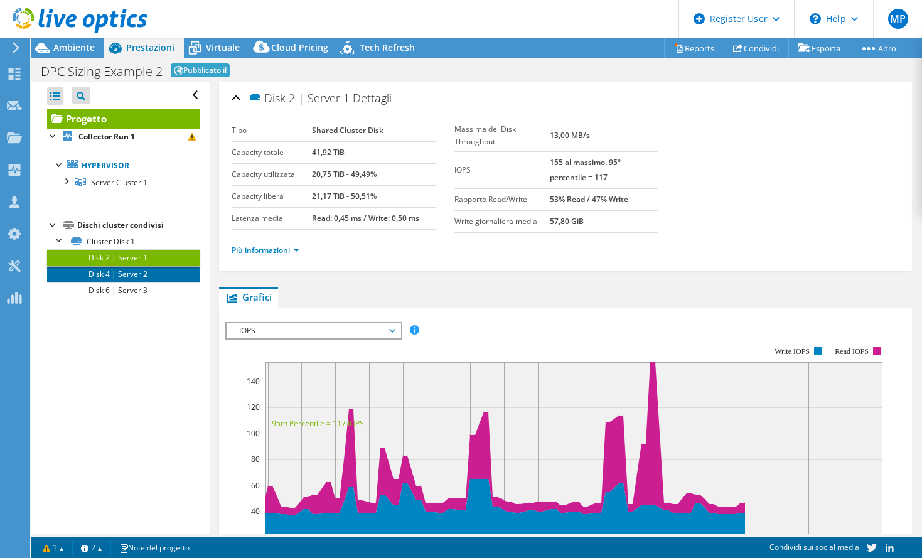
click at [126, 269] on link "Disk 4 | Server 2" at bounding box center [123, 274] width 153 height 16
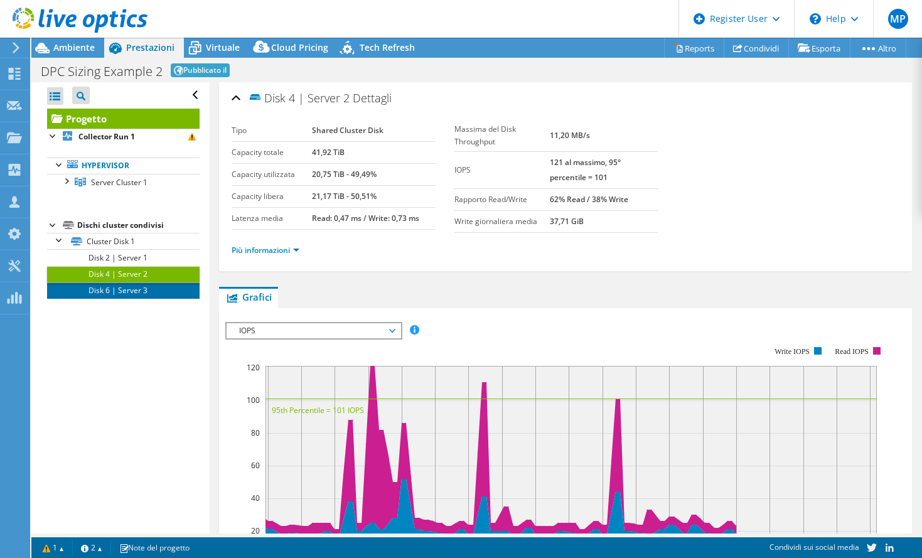
click at [124, 293] on link "Disk 6 | Server 3" at bounding box center [123, 290] width 153 height 16
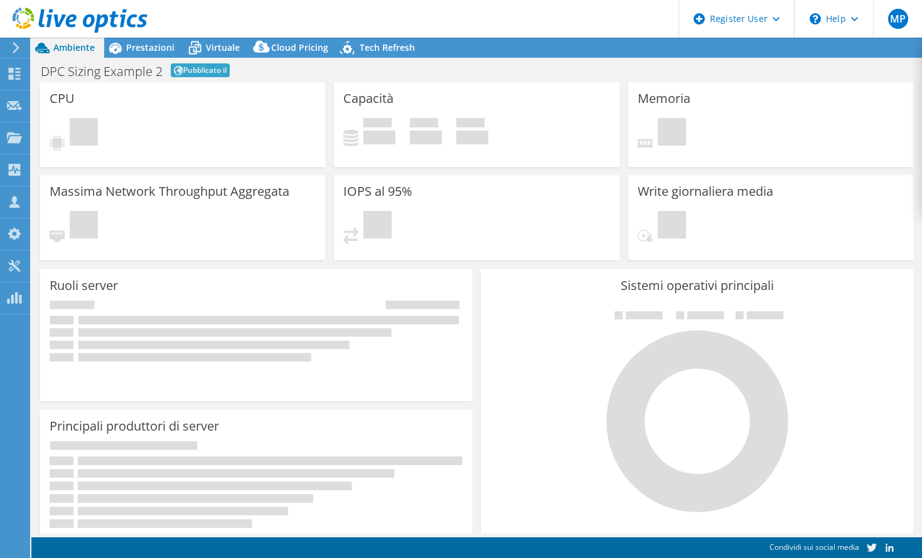
select select "EUFrankfurt"
select select "EUR"
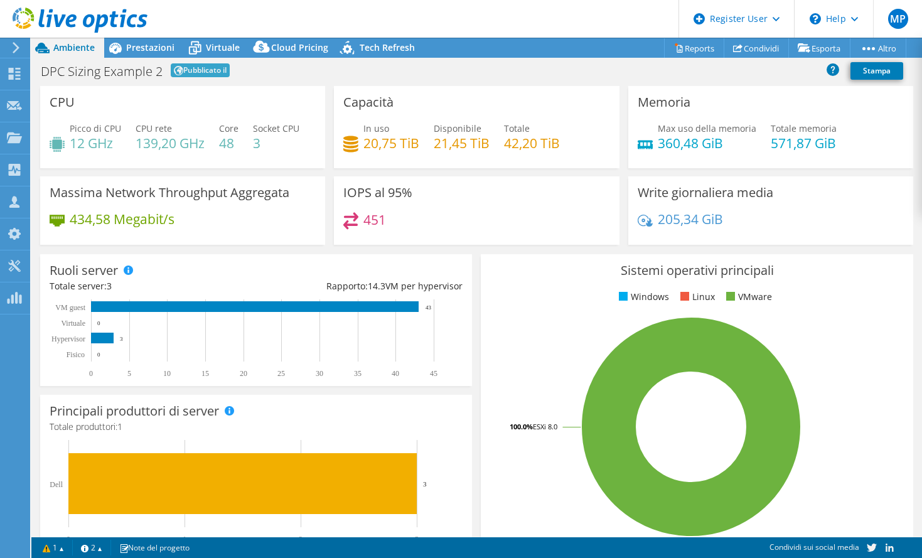
click at [112, 75] on h1 "DPC Sizing Example 2" at bounding box center [102, 71] width 122 height 13
drag, startPoint x: 46, startPoint y: 71, endPoint x: 161, endPoint y: 65, distance: 115.0
click at [161, 65] on h1 "DPC Sizing Example 2" at bounding box center [102, 71] width 122 height 13
copy h1 "DPC Sizing Example 2"
